Goal: Task Accomplishment & Management: Complete application form

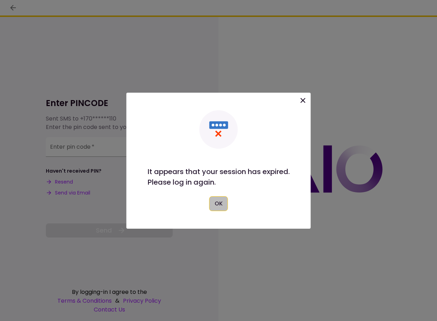
click at [223, 202] on button "OK" at bounding box center [218, 203] width 19 height 15
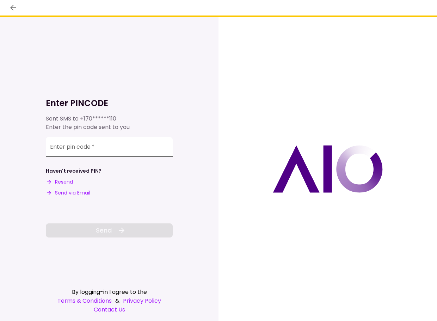
click at [120, 146] on input "Enter pin code   *" at bounding box center [109, 147] width 127 height 20
click at [71, 182] on button "Resend" at bounding box center [59, 181] width 27 height 7
click at [84, 138] on input "Enter pin code   *" at bounding box center [109, 146] width 127 height 20
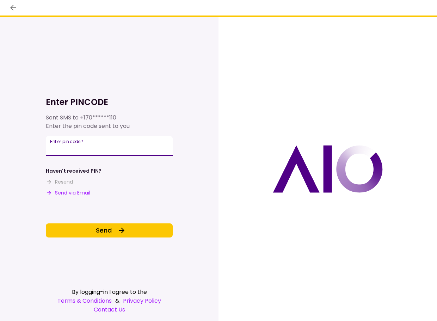
type input "******"
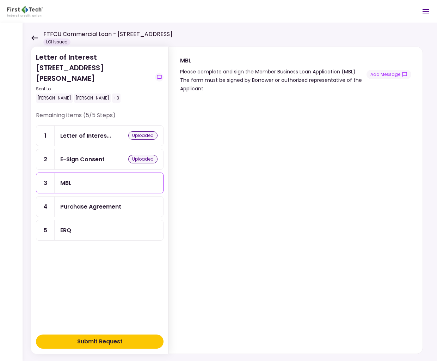
scroll to position [9, 0]
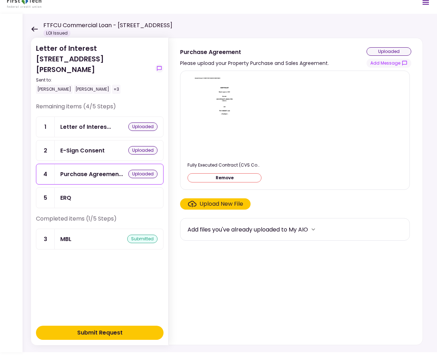
click at [142, 193] on div "ERQ" at bounding box center [108, 197] width 97 height 9
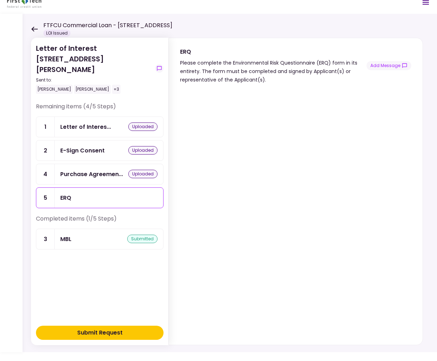
click at [179, 301] on div at bounding box center [296, 214] width 254 height 261
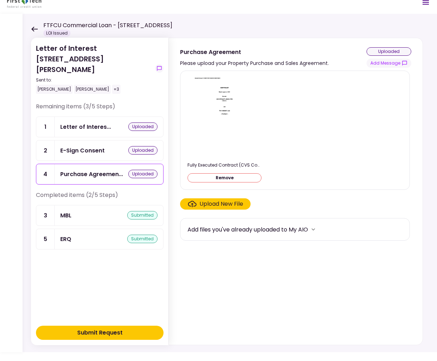
click at [135, 321] on button "Submit Request" at bounding box center [100, 332] width 128 height 14
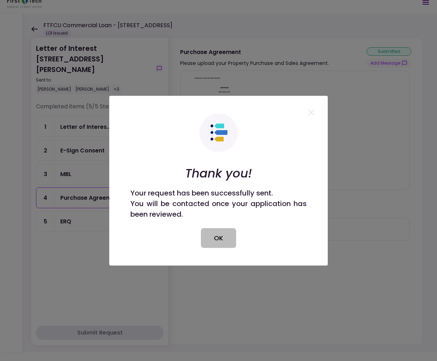
click at [216, 234] on button "OK" at bounding box center [218, 238] width 35 height 20
